Goal: Transaction & Acquisition: Book appointment/travel/reservation

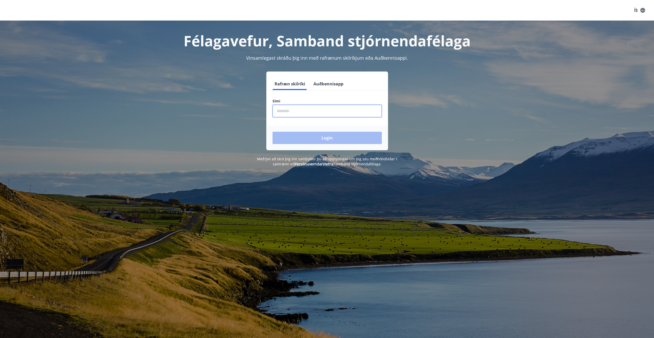
click at [286, 111] on input "phone" at bounding box center [326, 111] width 109 height 13
type input "********"
click at [272, 132] on button "Login" at bounding box center [326, 138] width 109 height 12
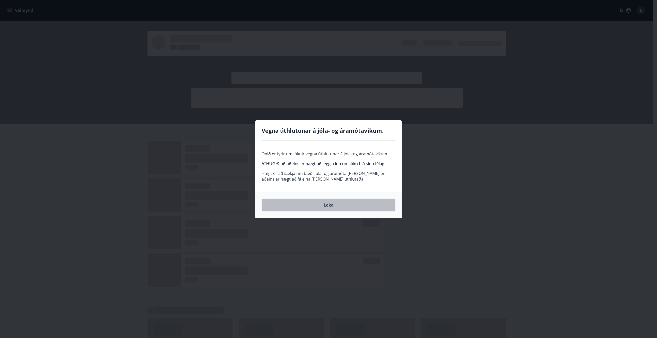
click at [329, 205] on button "Loka" at bounding box center [329, 205] width 134 height 13
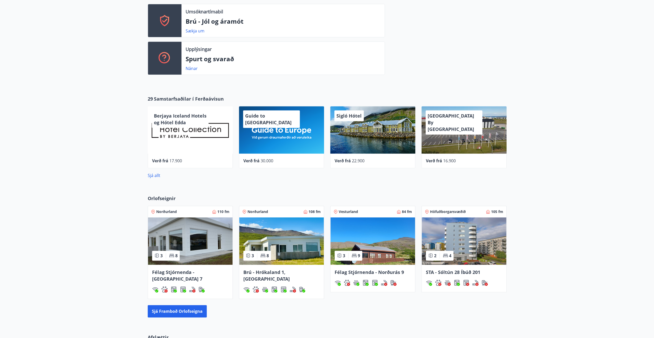
scroll to position [377, 0]
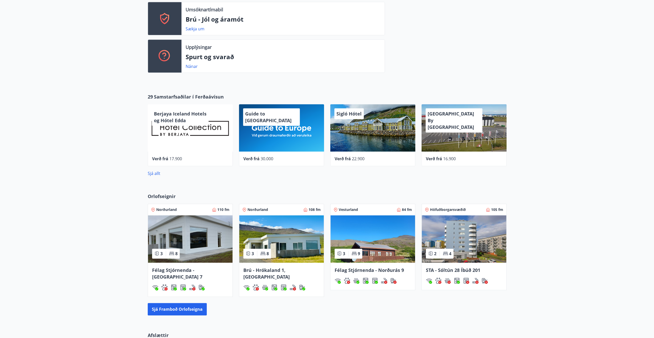
click at [465, 248] on img at bounding box center [463, 239] width 84 height 47
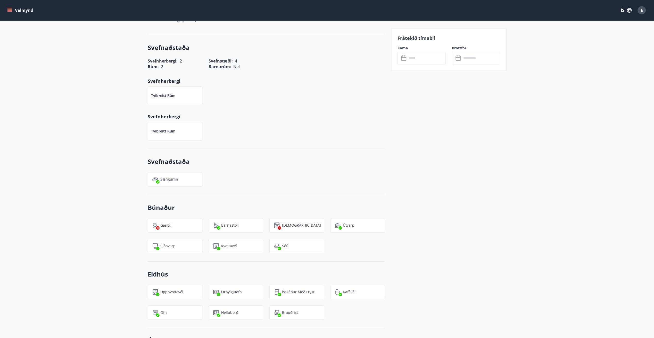
scroll to position [206, 0]
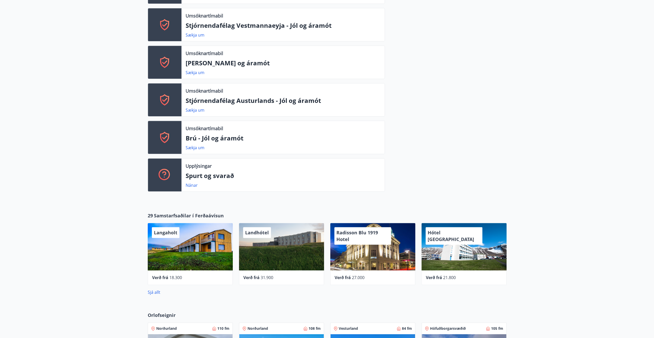
scroll to position [335, 0]
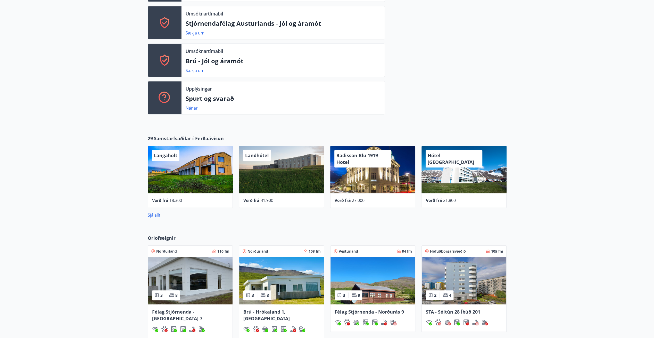
click at [207, 279] on img at bounding box center [190, 280] width 84 height 47
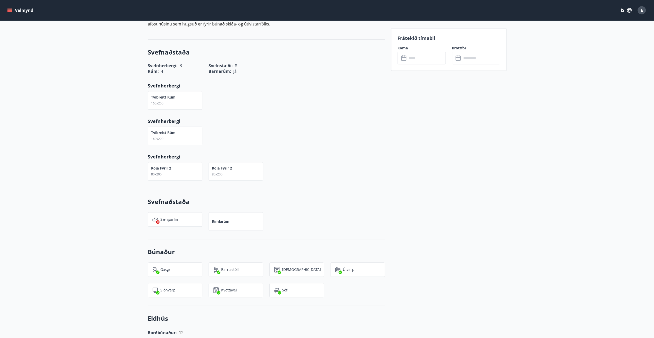
scroll to position [232, 0]
